Goal: Information Seeking & Learning: Compare options

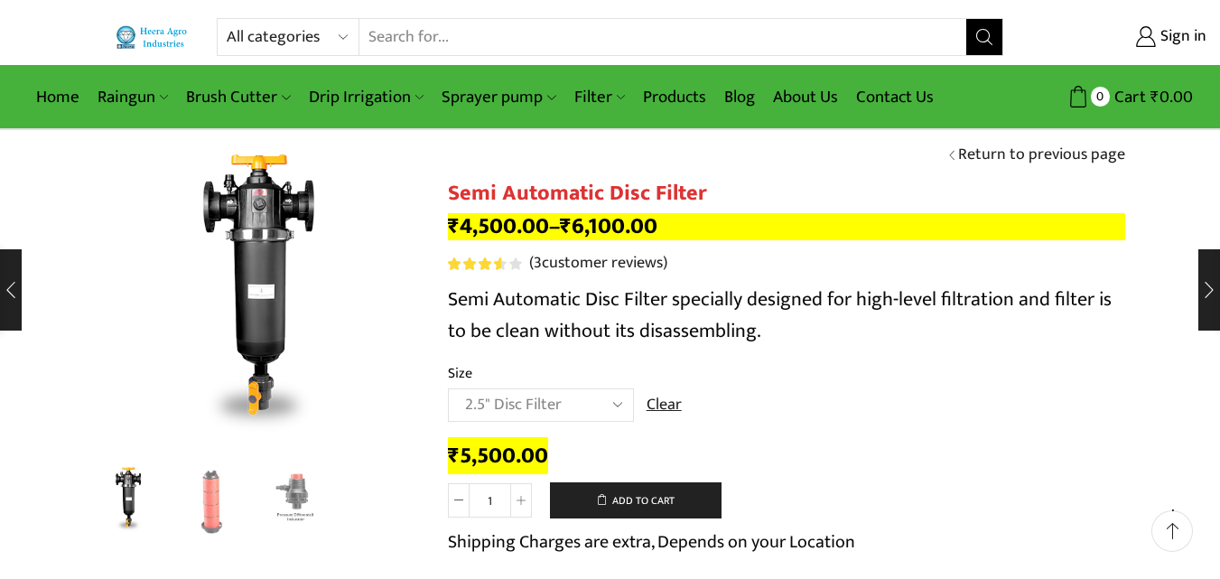
select select "2.5" Disc Filter"
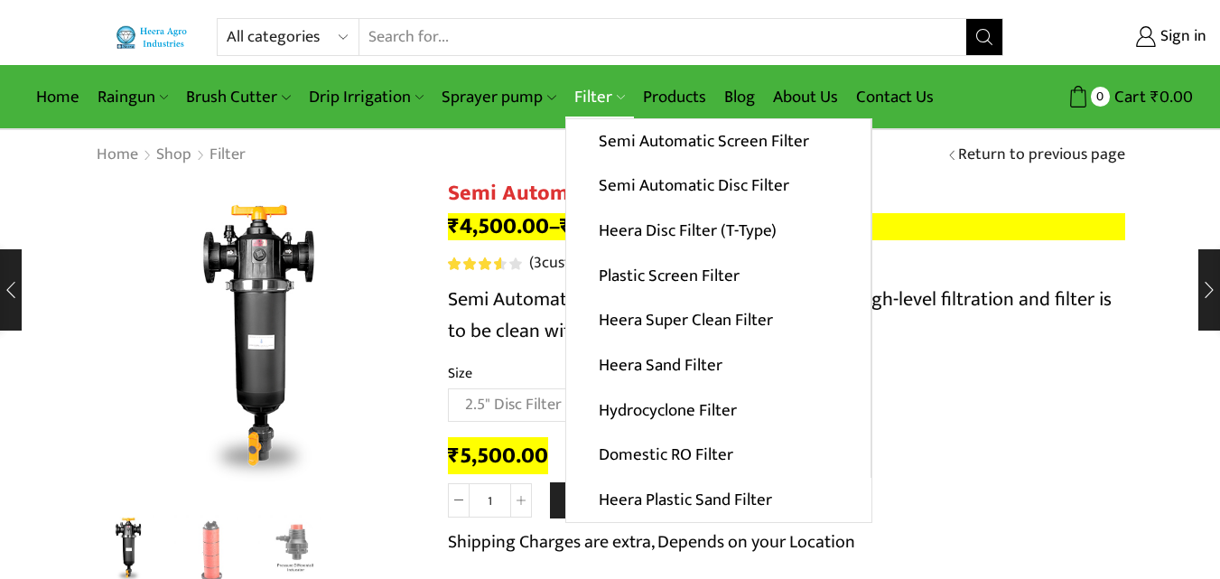
click at [600, 97] on link "Filter" at bounding box center [599, 97] width 69 height 42
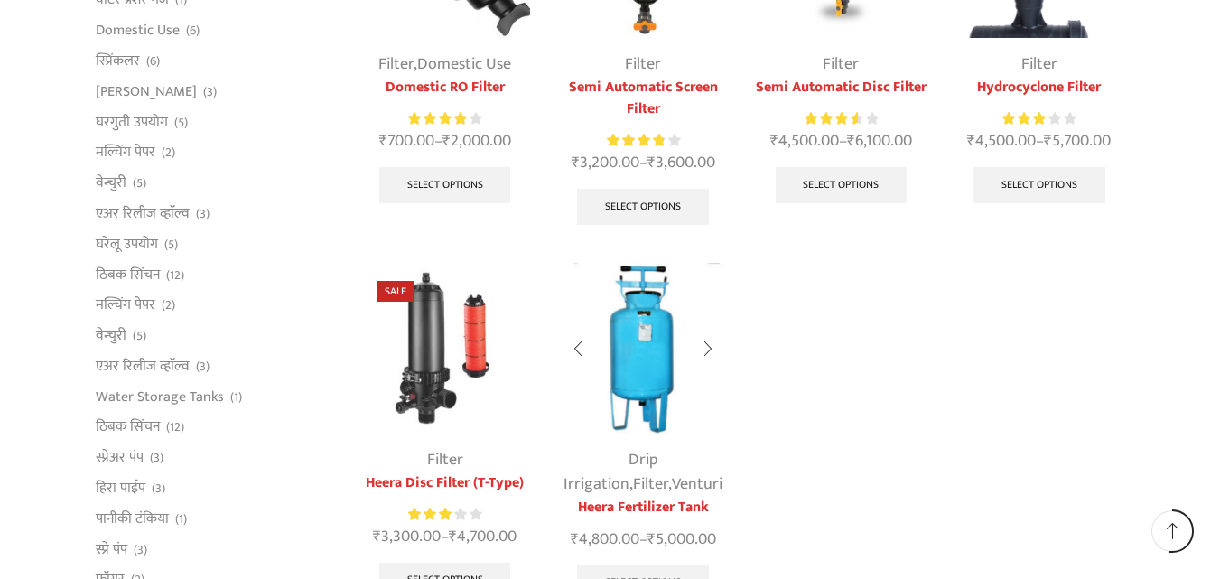
scroll to position [812, 0]
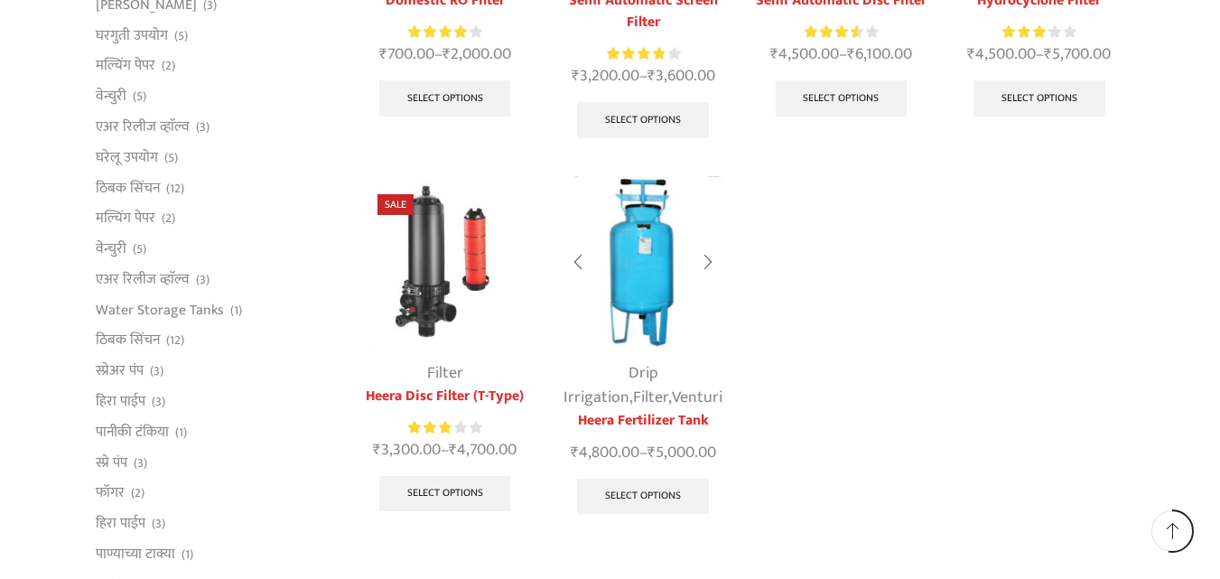
click at [628, 355] on div "Drip Irrigation , Filter , [PERSON_NAME] Fertilizer Tank ₹ 4,800.00 – ₹ 5,000.0…" at bounding box center [642, 350] width 171 height 349
click at [643, 283] on img at bounding box center [642, 261] width 171 height 171
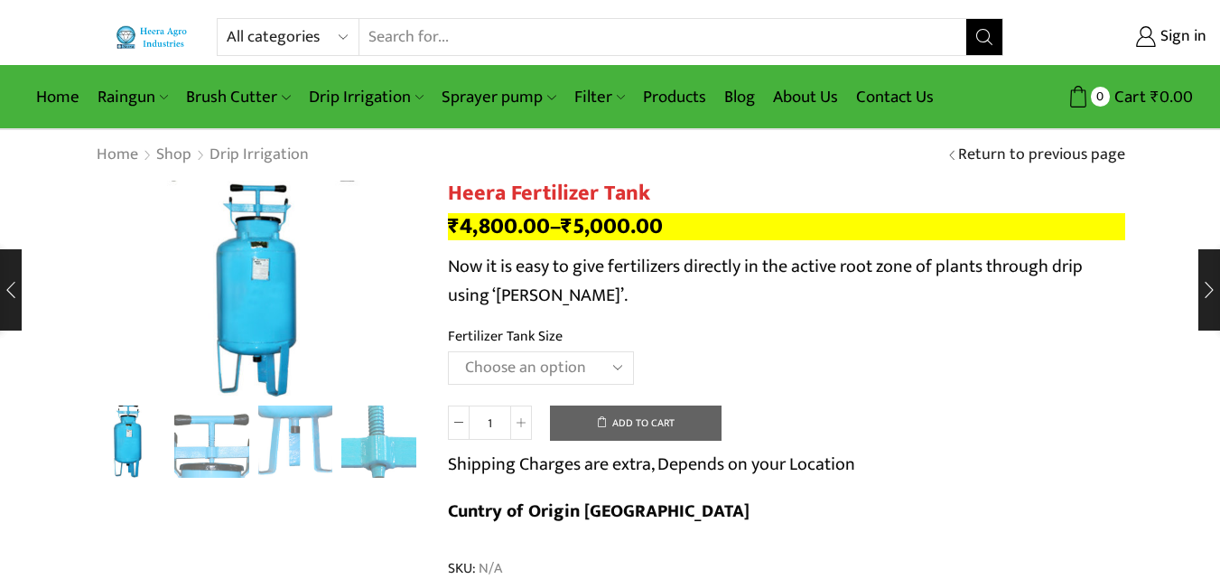
click at [501, 367] on select "Choose an option 90 Litres 120 Litres" at bounding box center [541, 367] width 186 height 33
click at [448, 351] on select "Choose an option 90 Litres 120 Litres" at bounding box center [541, 367] width 186 height 33
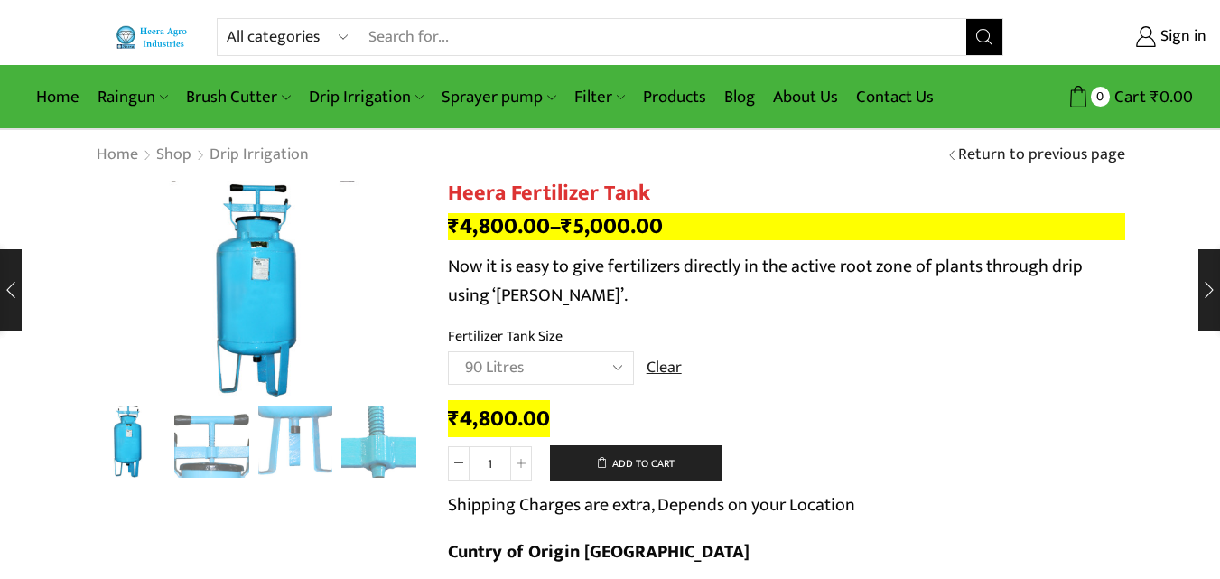
click at [518, 368] on select "Choose an option 90 Litres 120 Litres" at bounding box center [541, 367] width 186 height 33
select select "120 Litres"
click at [448, 351] on select "Choose an option 90 Litres 120 Litres" at bounding box center [541, 367] width 186 height 33
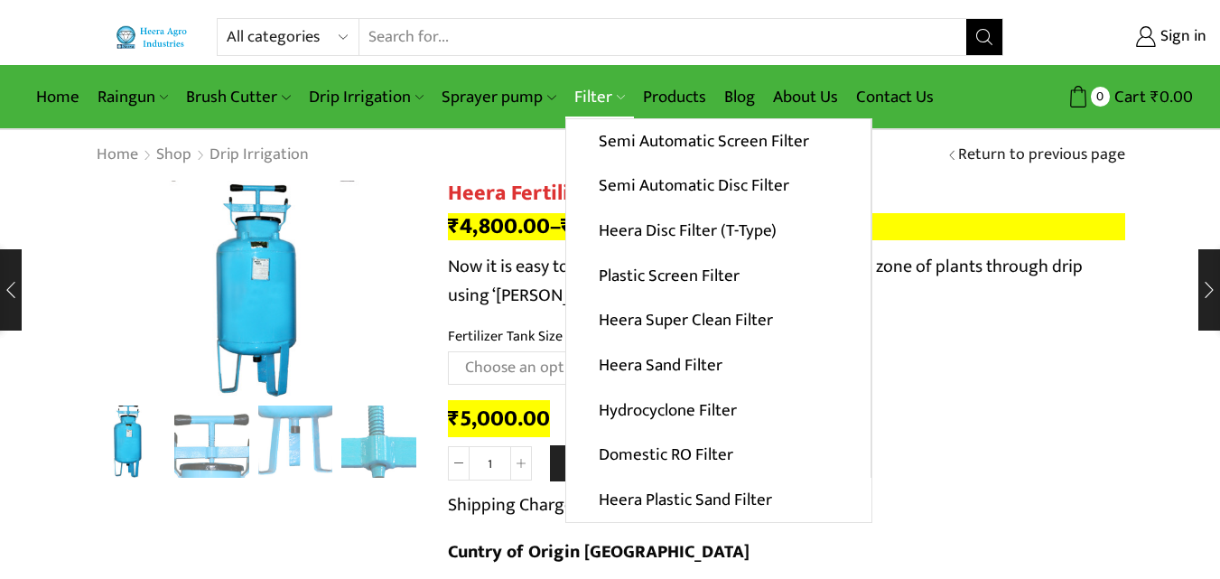
click at [573, 98] on link "Filter" at bounding box center [599, 97] width 69 height 42
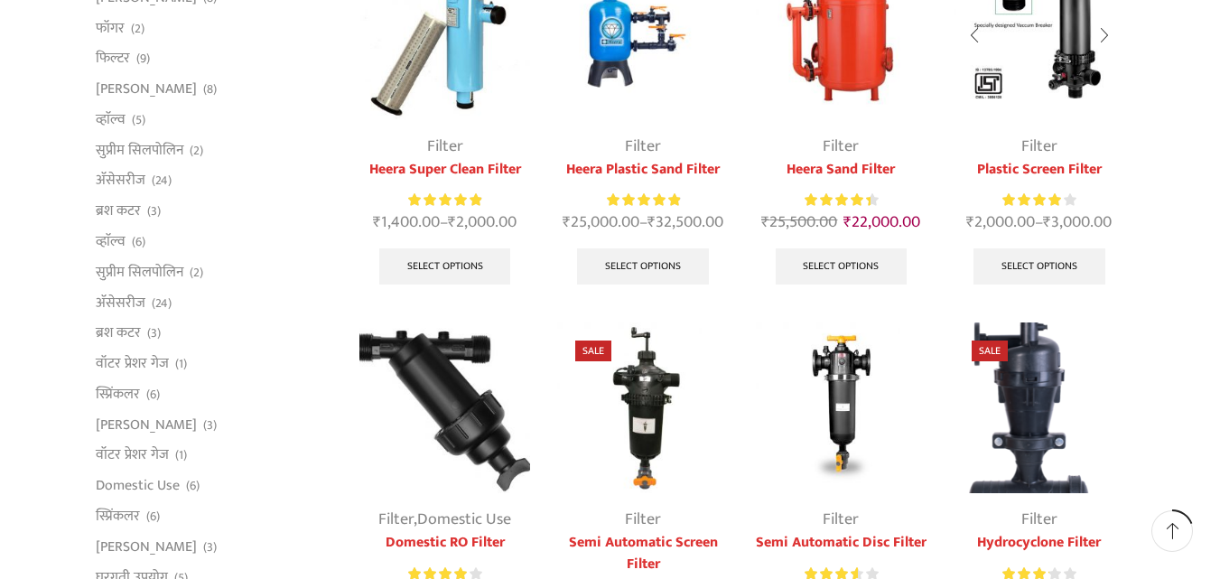
scroll to position [361, 0]
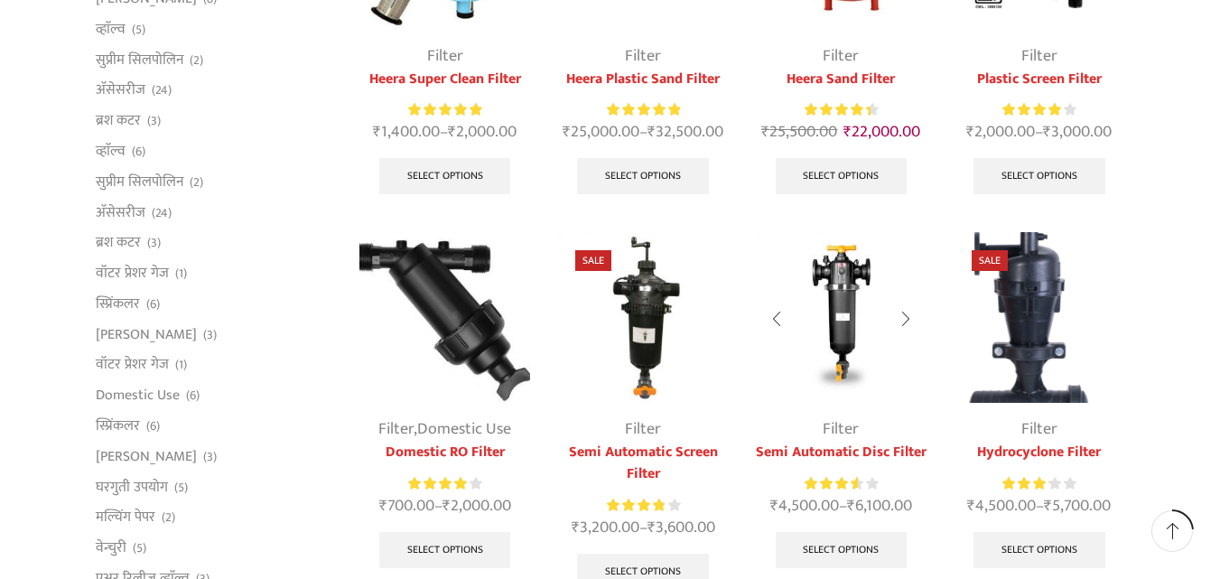
click at [847, 402] on img at bounding box center [841, 317] width 171 height 171
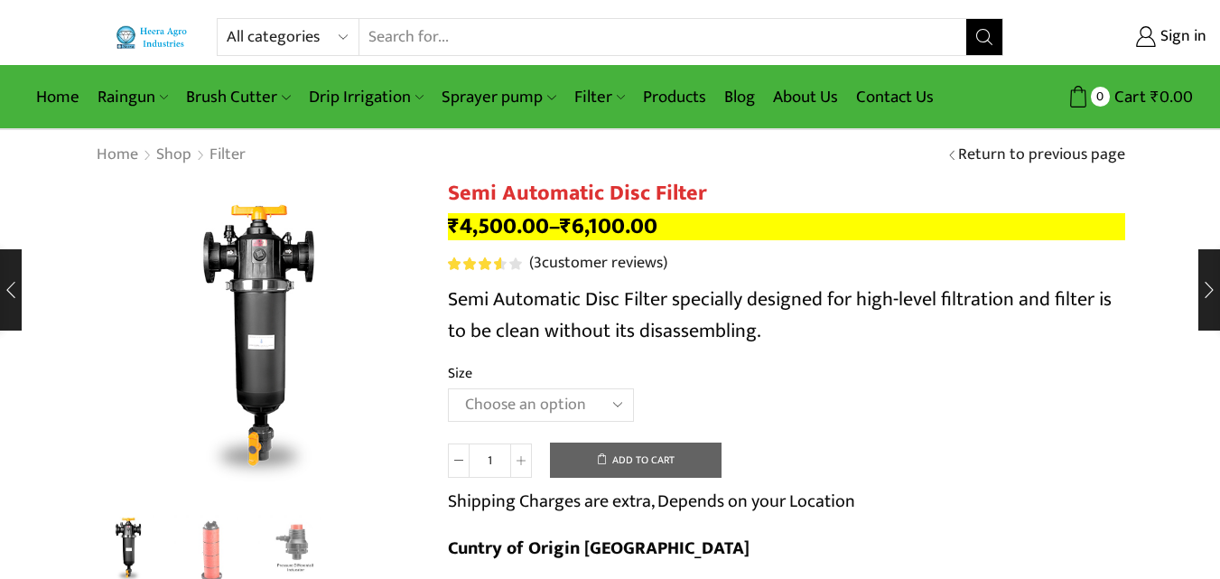
click at [496, 464] on input "1" at bounding box center [489, 460] width 41 height 34
click at [494, 396] on select "Choose an option 2" Disc Filter 2.5" Disc Filter 3" Disc Filter" at bounding box center [541, 404] width 186 height 33
click at [448, 388] on select "Choose an option 2" Disc Filter 2.5" Disc Filter 3" Disc Filter" at bounding box center [541, 404] width 186 height 33
select select "2" Disc Filter"
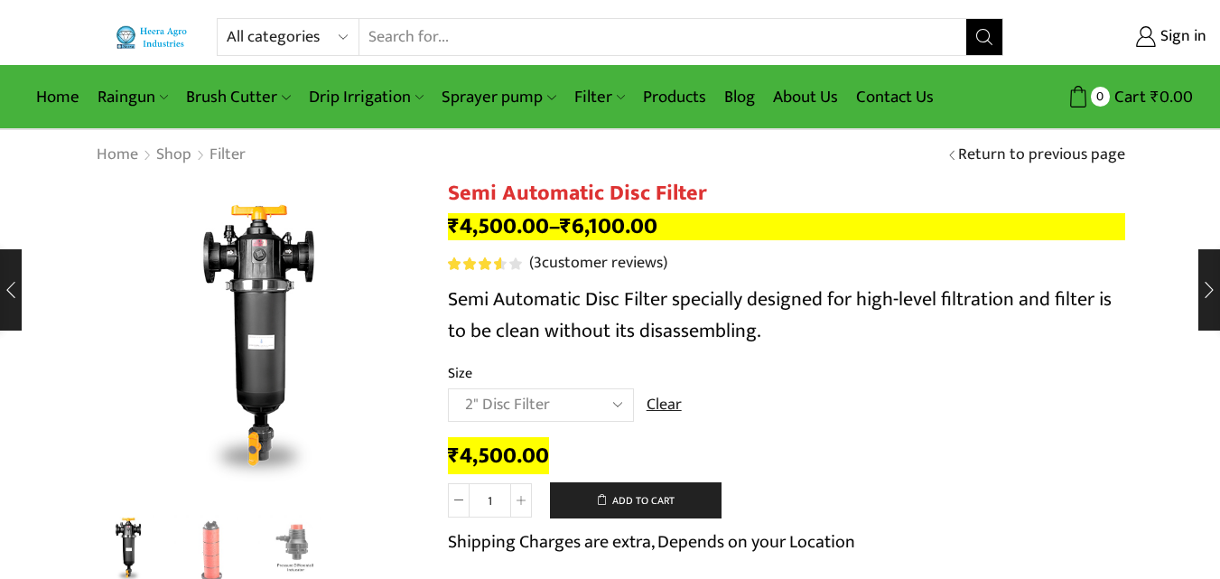
click at [509, 412] on select "Choose an option 2" Disc Filter 2.5" Disc Filter 3" Disc Filter" at bounding box center [541, 404] width 186 height 33
click at [448, 388] on select "Choose an option 2" Disc Filter 2.5" Disc Filter 3" Disc Filter" at bounding box center [541, 404] width 186 height 33
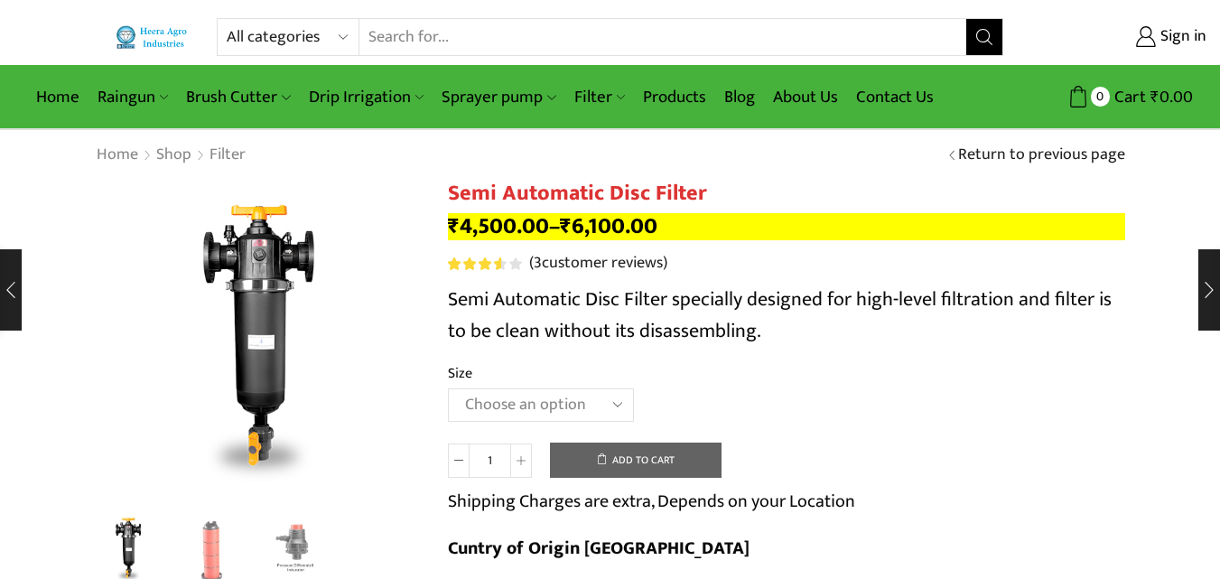
click at [500, 425] on td "Choose an option 2" Disc Filter 2.5" Disc Filter 3" Disc Filter Clear" at bounding box center [786, 413] width 677 height 50
click at [498, 397] on select "Choose an option 2" Disc Filter 2.5" Disc Filter 3" Disc Filter" at bounding box center [541, 404] width 186 height 33
click at [448, 388] on select "Choose an option 2" Disc Filter 2.5" Disc Filter 3" Disc Filter" at bounding box center [541, 404] width 186 height 33
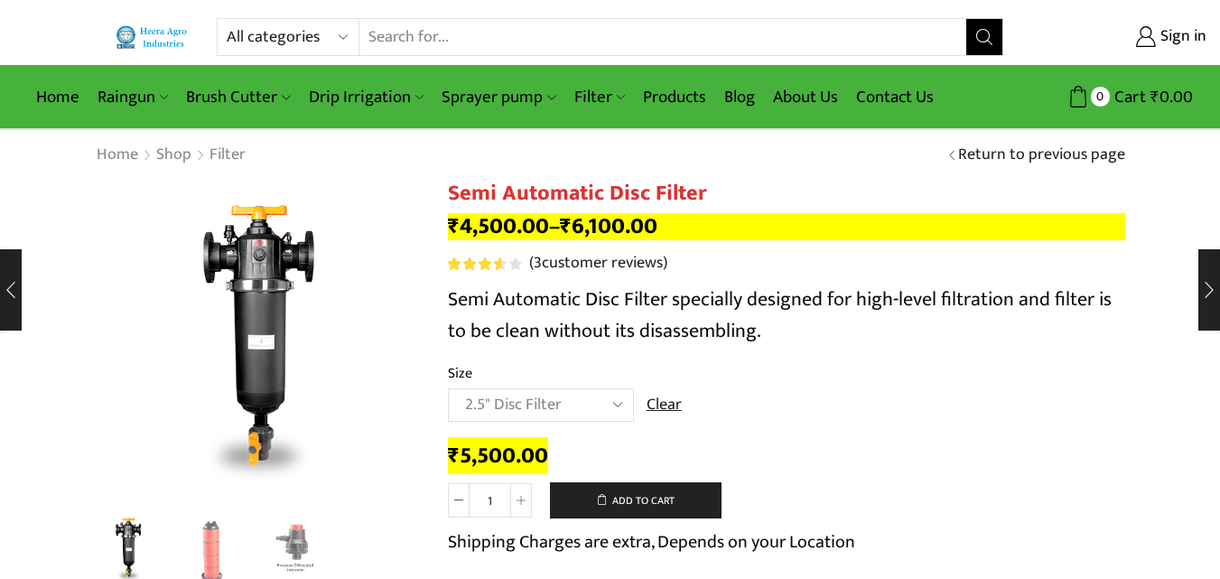
click at [488, 390] on select "Choose an option 2" Disc Filter 2.5" Disc Filter 3" Disc Filter" at bounding box center [541, 404] width 186 height 33
click at [448, 388] on select "Choose an option 2" Disc Filter 2.5" Disc Filter 3" Disc Filter" at bounding box center [541, 404] width 186 height 33
drag, startPoint x: 447, startPoint y: 446, endPoint x: 555, endPoint y: 446, distance: 108.3
click at [555, 446] on div "₹ 4,500.00" at bounding box center [786, 456] width 677 height 28
copy bdi "₹ 4,500.00"
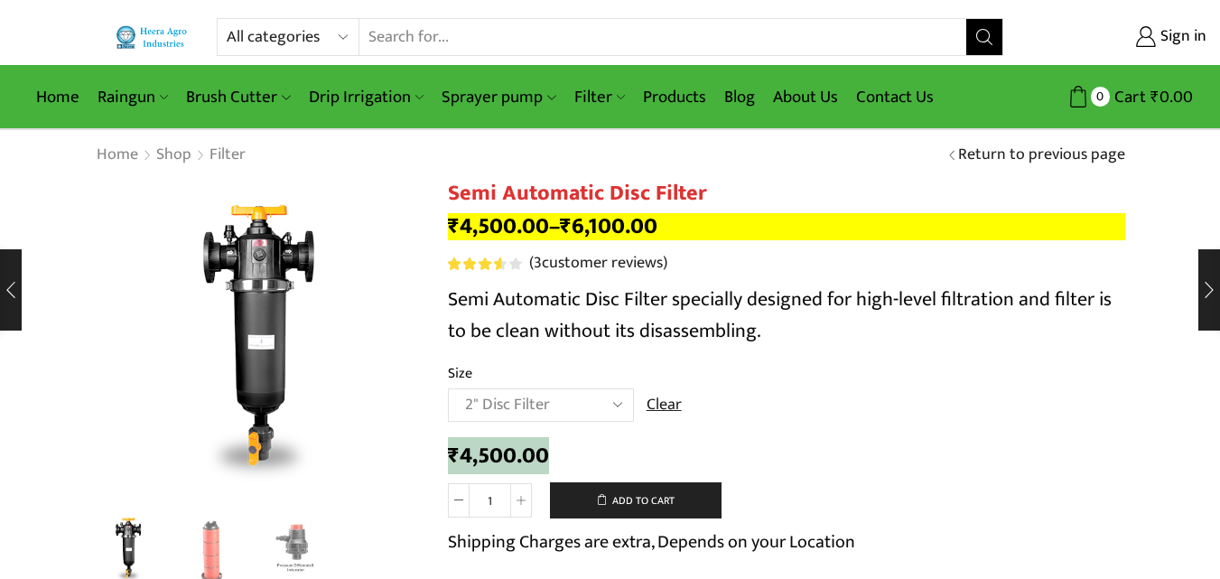
click at [506, 397] on select "Choose an option 2" Disc Filter 2.5" Disc Filter 3" Disc Filter" at bounding box center [541, 404] width 186 height 33
select select "3" Disc Filter"
click at [448, 388] on select "Choose an option 2" Disc Filter 2.5" Disc Filter 3" Disc Filter" at bounding box center [541, 404] width 186 height 33
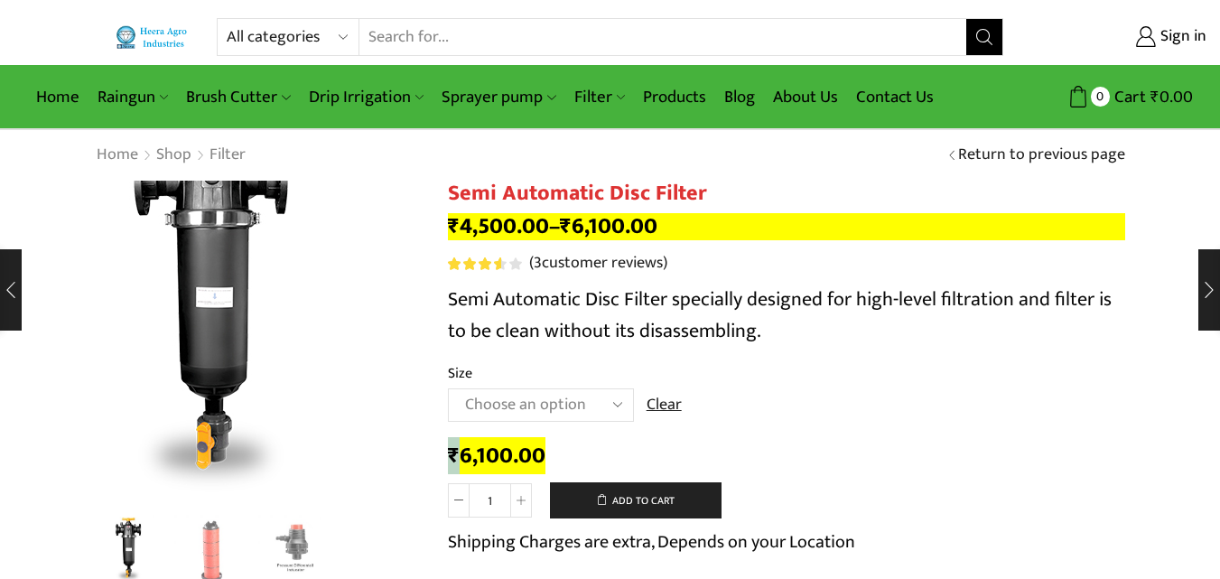
click at [453, 457] on span "₹" at bounding box center [454, 455] width 12 height 37
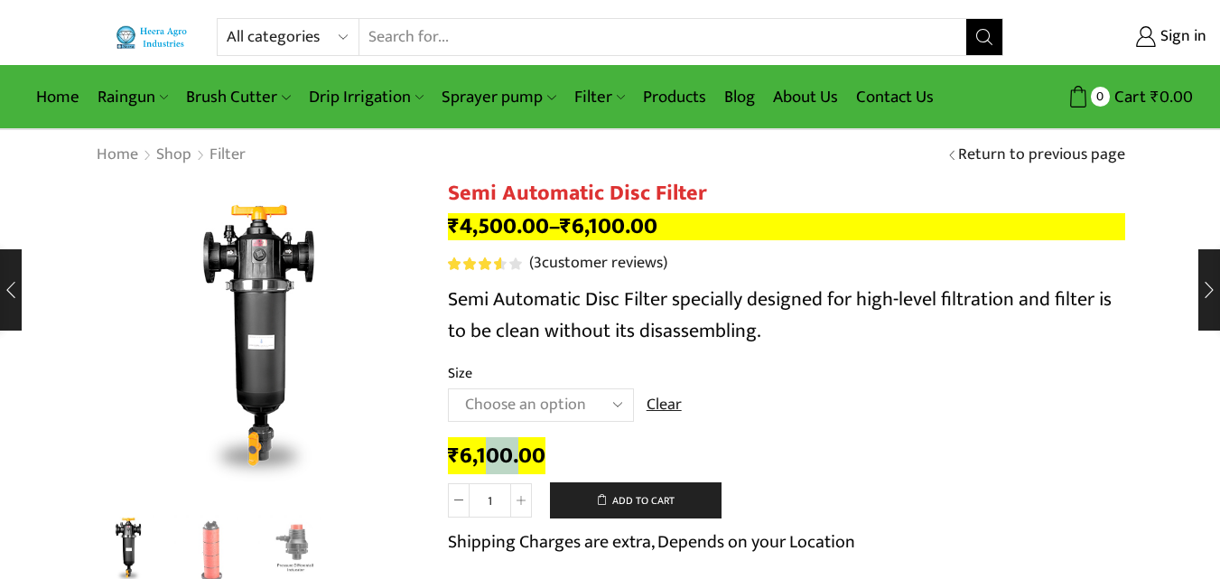
drag, startPoint x: 499, startPoint y: 456, endPoint x: 599, endPoint y: 456, distance: 99.3
click at [521, 456] on bdi "₹ 6,100.00" at bounding box center [496, 455] width 97 height 37
click at [599, 456] on div "₹ 6,100.00" at bounding box center [786, 456] width 677 height 28
drag, startPoint x: 448, startPoint y: 446, endPoint x: 619, endPoint y: 444, distance: 171.5
click at [619, 444] on div "₹ 6,100.00" at bounding box center [786, 456] width 677 height 28
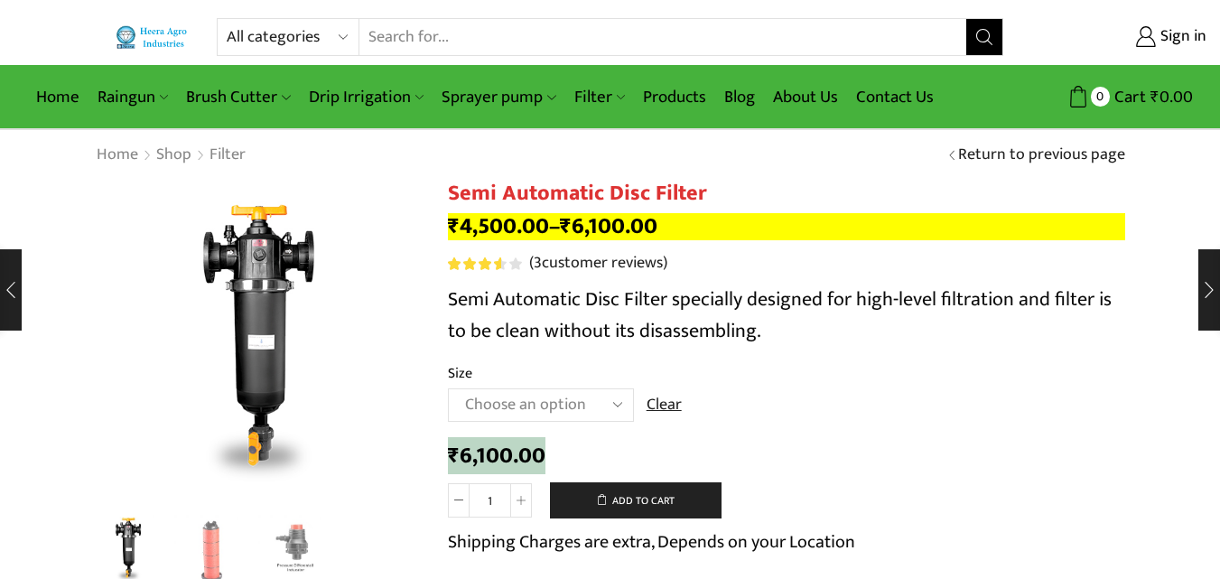
copy bdi "₹ 6,100.00"
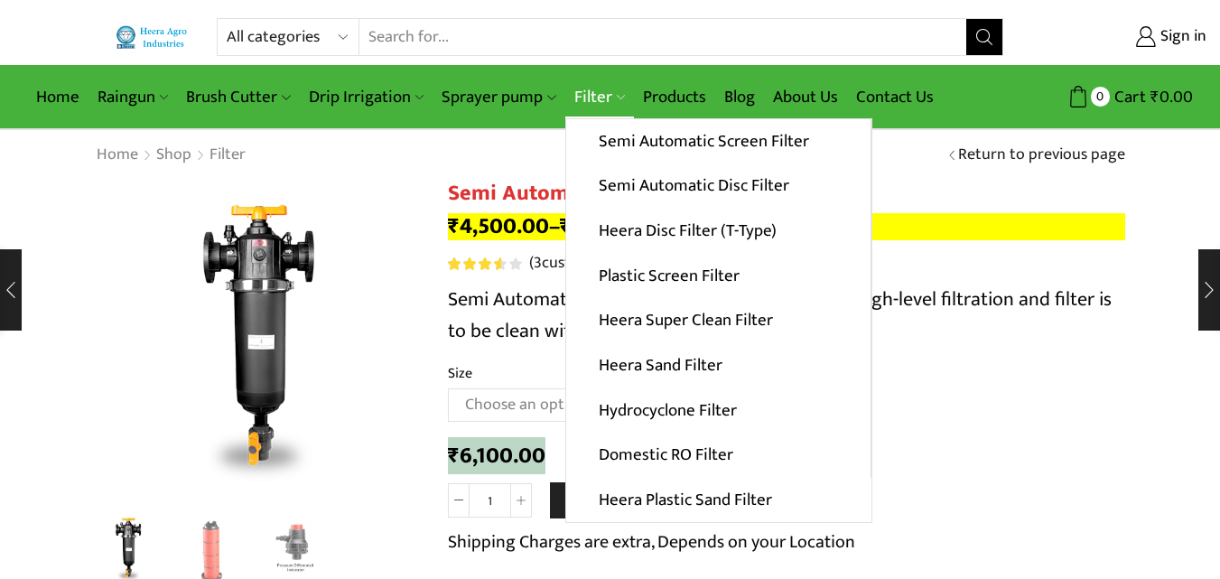
click at [595, 92] on link "Filter" at bounding box center [599, 97] width 69 height 42
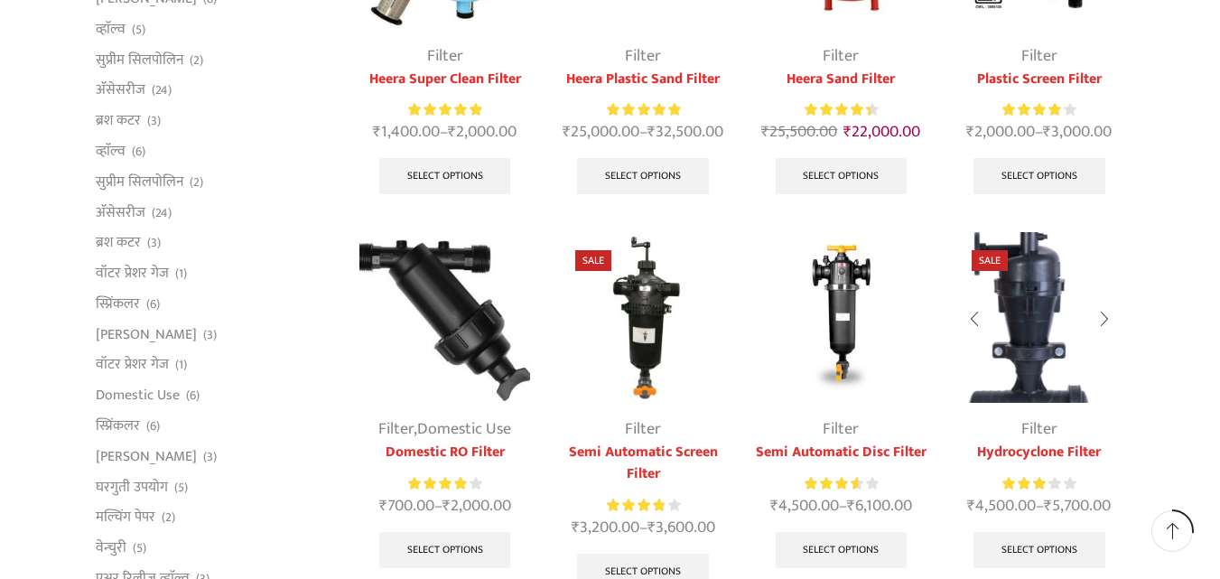
scroll to position [451, 0]
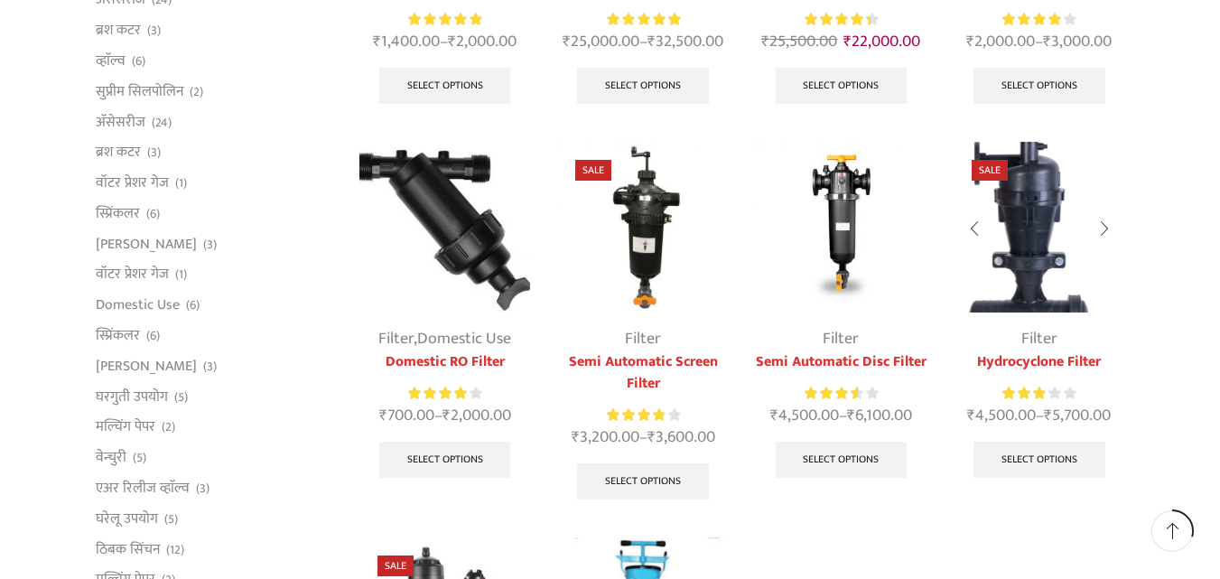
click at [1028, 270] on img at bounding box center [1038, 227] width 171 height 171
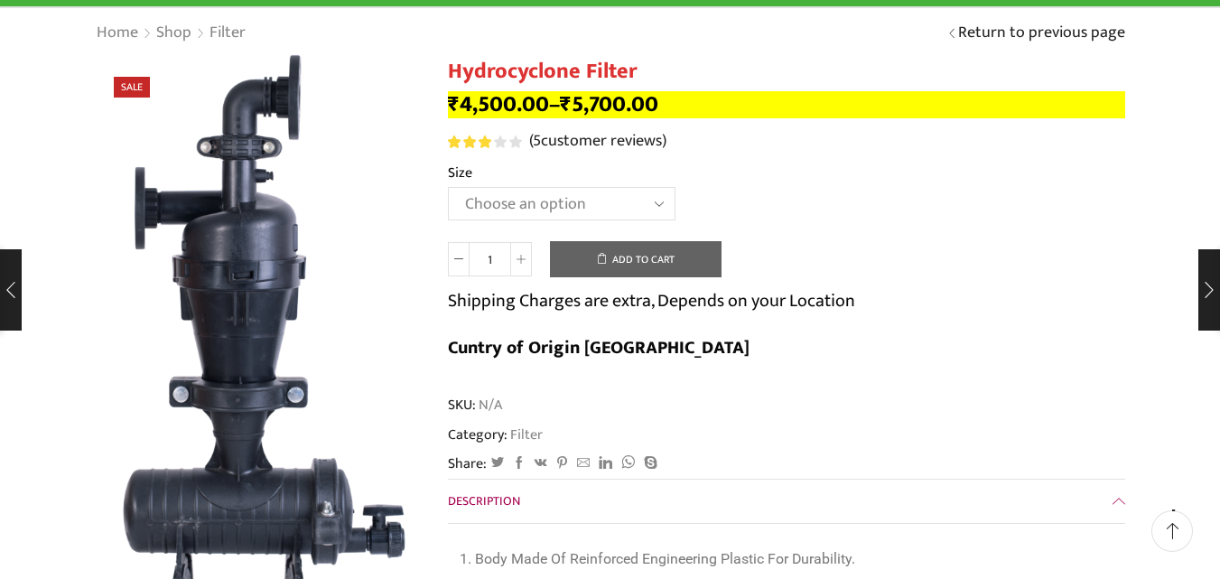
scroll to position [90, 0]
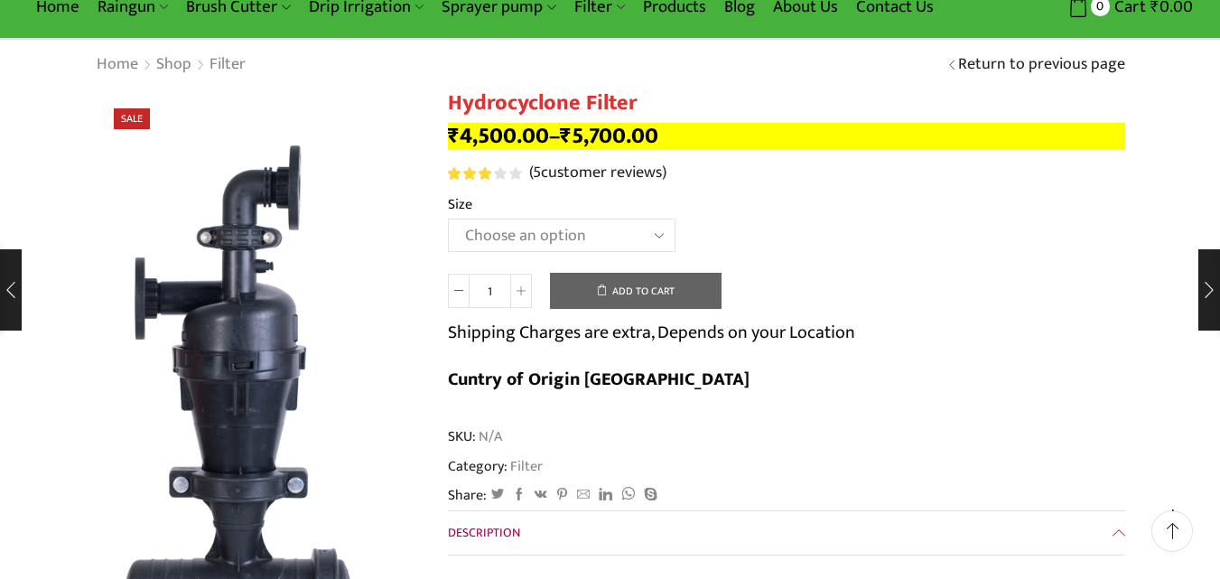
click at [505, 222] on select "Choose an option 2" Hydrocyclone Filter 2.5" Hydrocyclone Filter 3" Hydrocyclon…" at bounding box center [561, 234] width 227 height 33
click at [448, 218] on select "Choose an option 2" Hydrocyclone Filter 2.5" Hydrocyclone Filter 3" Hydrocyclon…" at bounding box center [561, 234] width 227 height 33
select select "2" Hydrocyclone Filter"
